Goal: Task Accomplishment & Management: Manage account settings

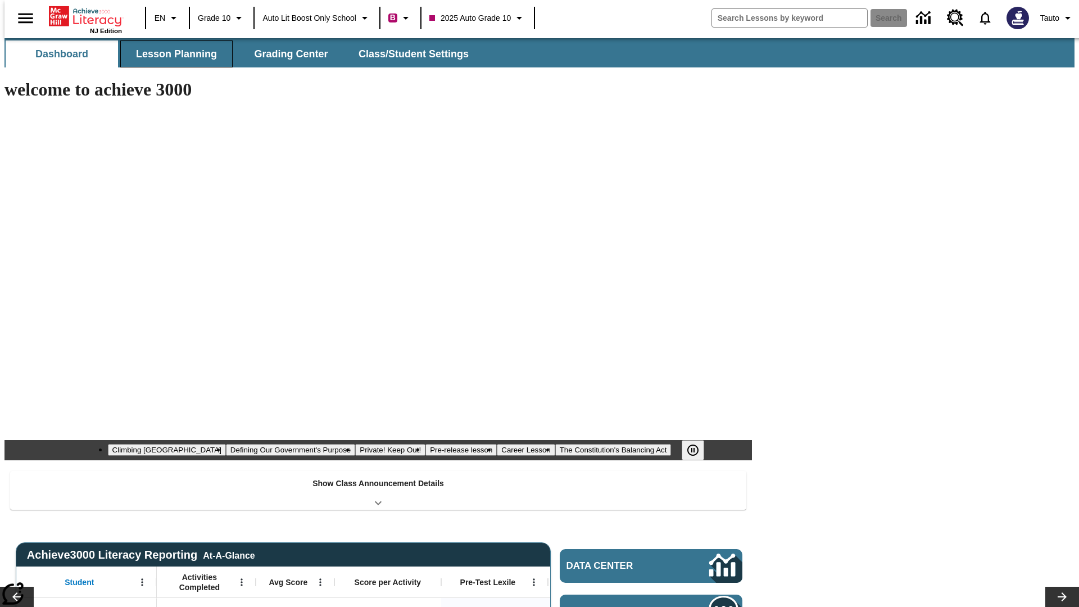
click at [172, 54] on span "Lesson Planning" at bounding box center [176, 54] width 81 height 13
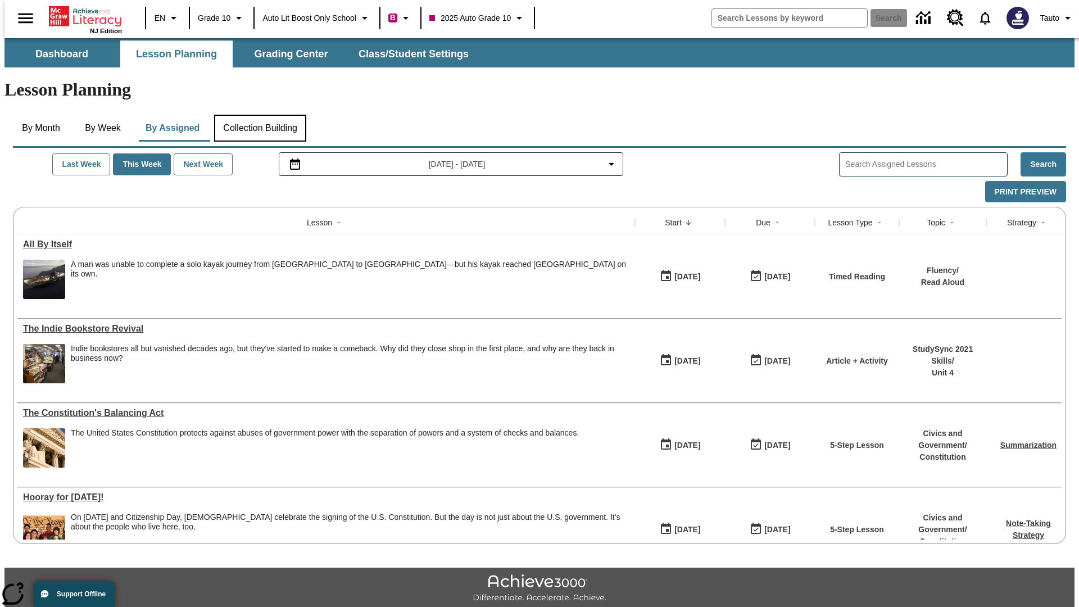
click at [260, 115] on button "Collection Building" at bounding box center [260, 128] width 92 height 27
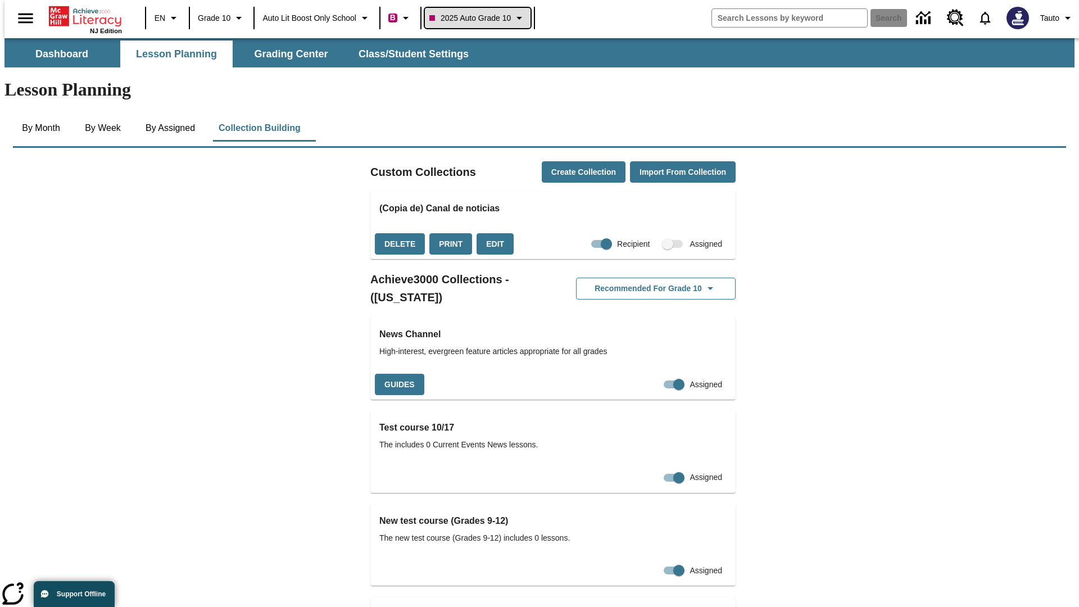
click at [481, 18] on span "2025 Auto Grade 10" at bounding box center [469, 18] width 81 height 12
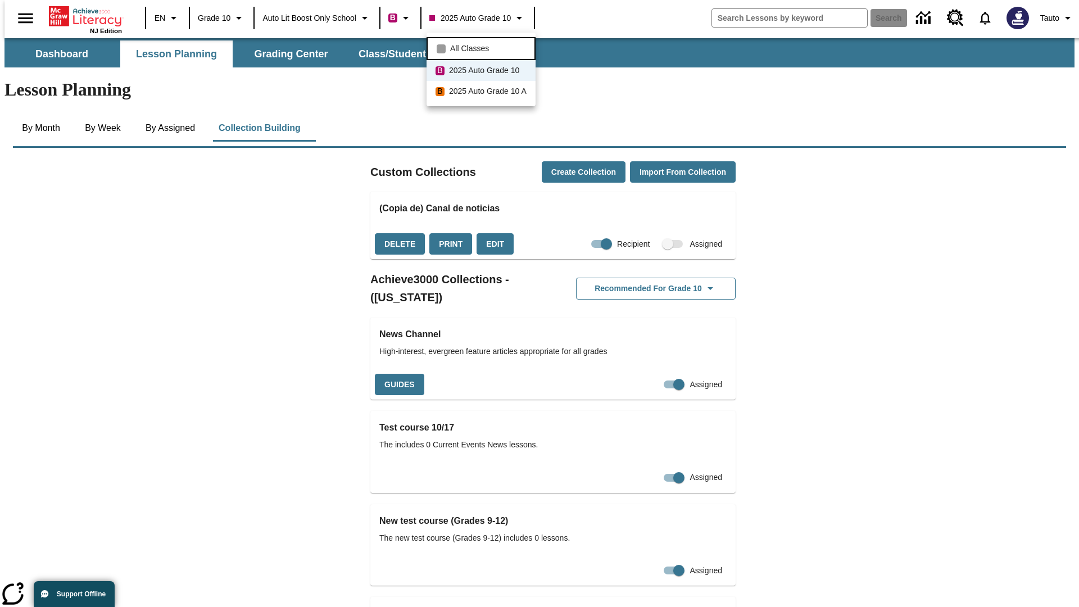
click at [483, 47] on span "All Classes" at bounding box center [469, 49] width 39 height 12
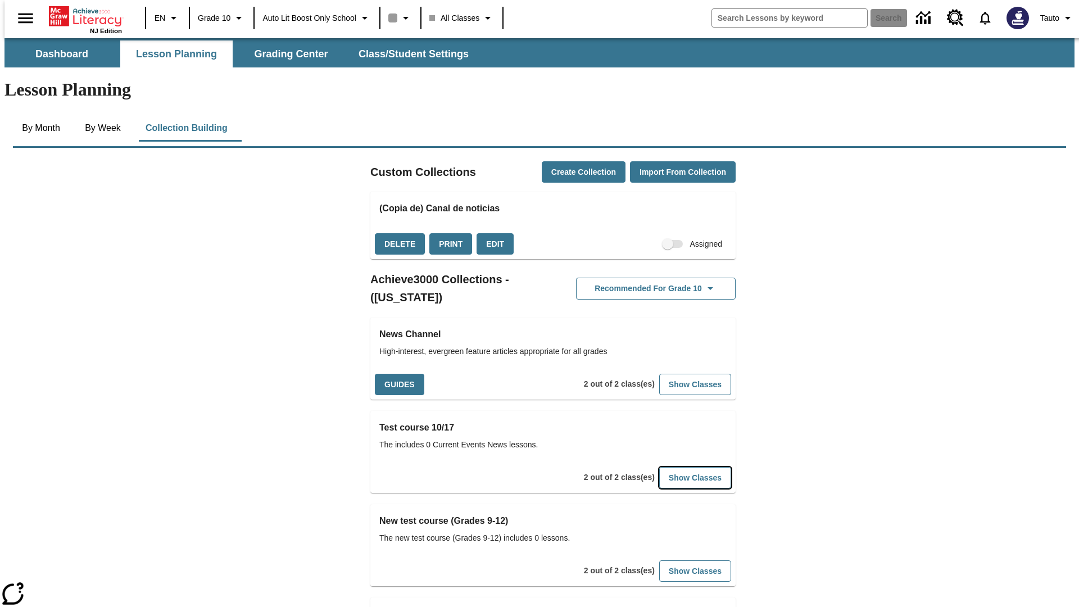
click at [678, 467] on button "Show Classes" at bounding box center [695, 478] width 72 height 22
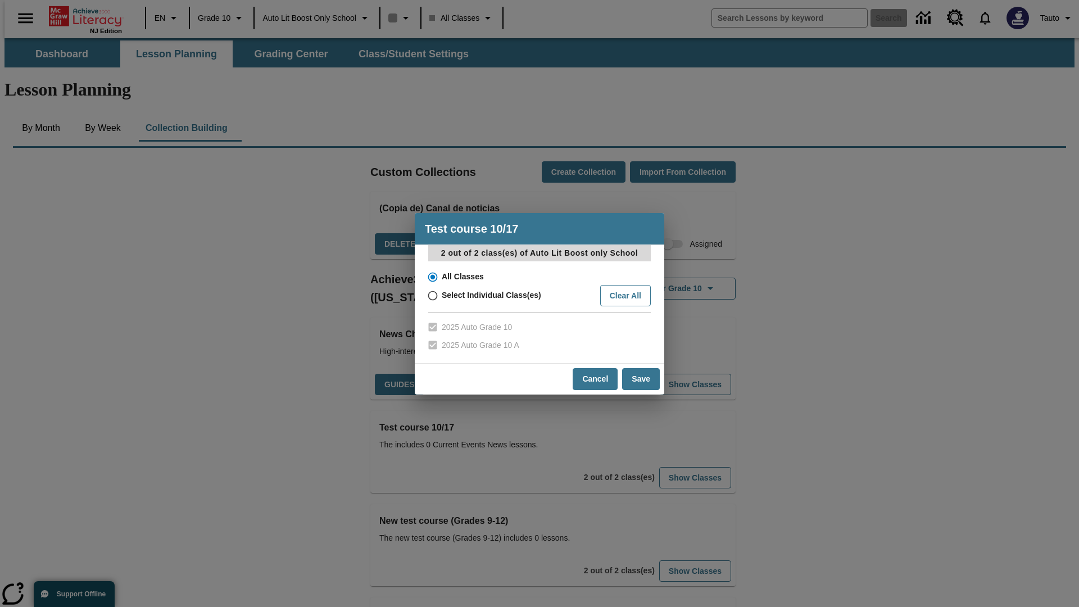
click at [432, 277] on input "All Classes" at bounding box center [432, 277] width 20 height 16
click at [596, 379] on button "Cancel" at bounding box center [595, 379] width 45 height 22
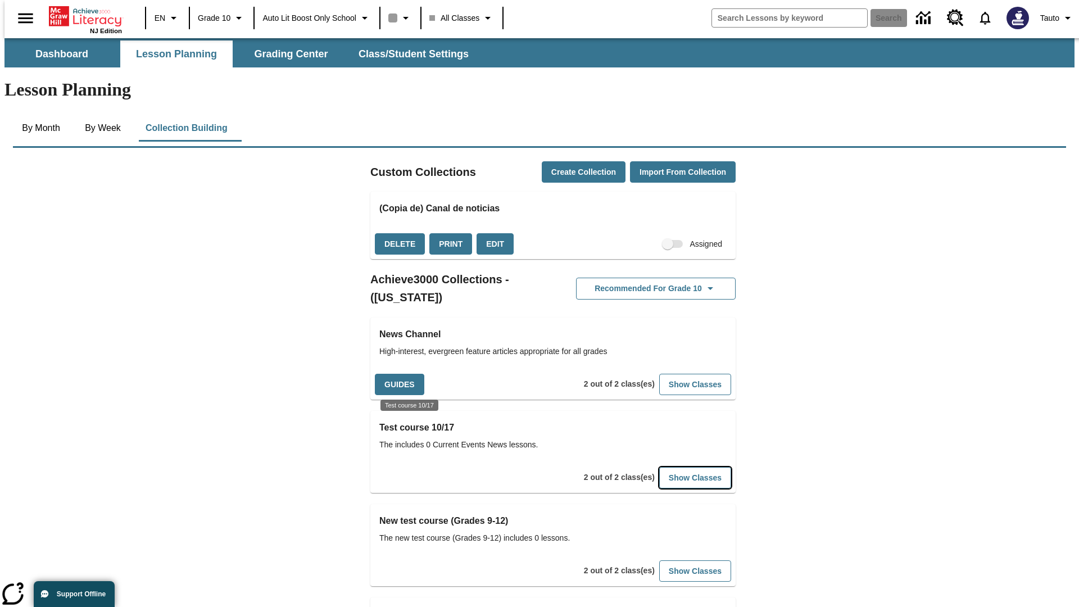
click at [678, 467] on button "Show Classes" at bounding box center [695, 478] width 72 height 22
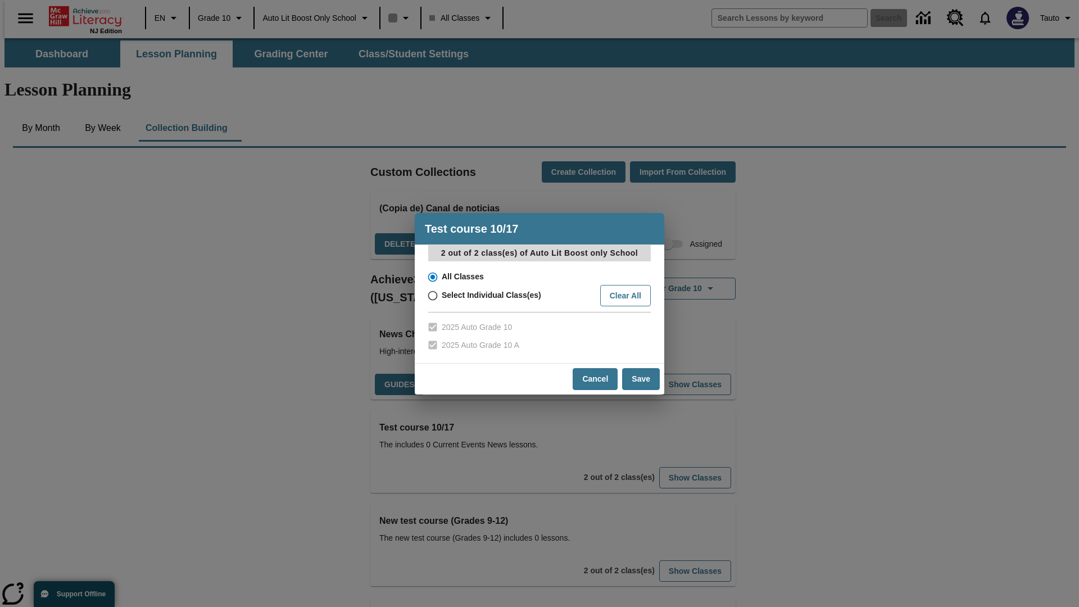
click at [432, 277] on input "All Classes" at bounding box center [432, 277] width 20 height 16
click at [641, 379] on button "Save" at bounding box center [641, 379] width 38 height 22
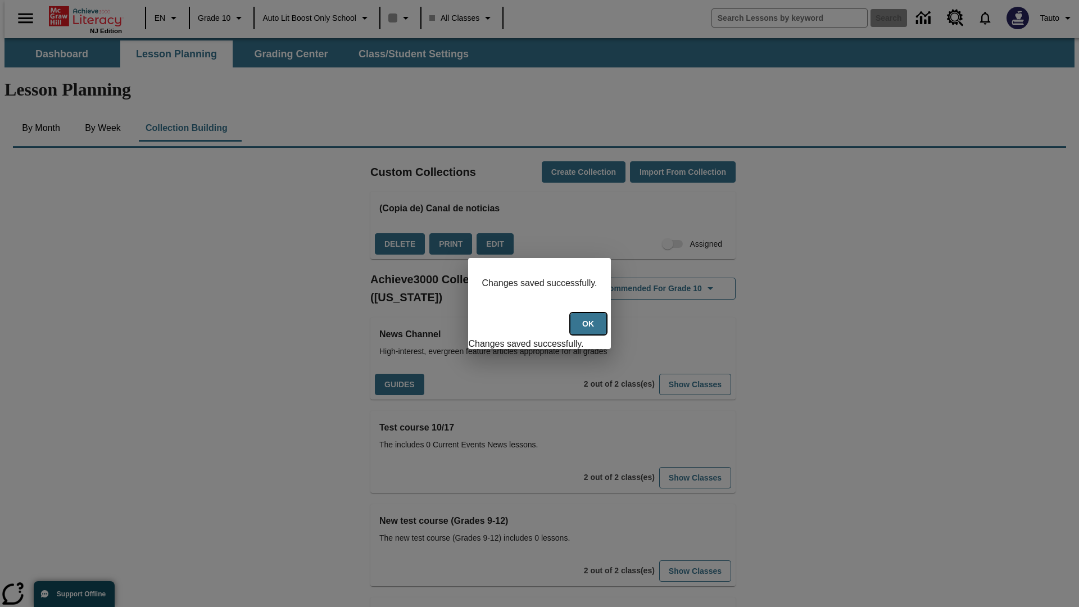
click at [590, 330] on button "Ok" at bounding box center [588, 324] width 36 height 22
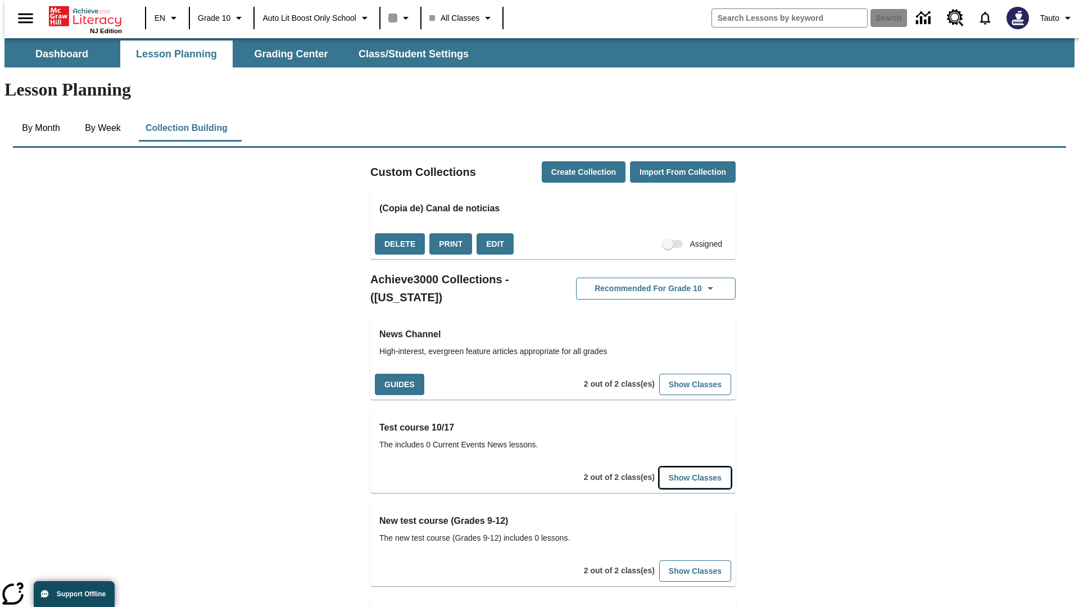
click at [678, 467] on button "Show Classes" at bounding box center [695, 478] width 72 height 22
